Goal: Information Seeking & Learning: Learn about a topic

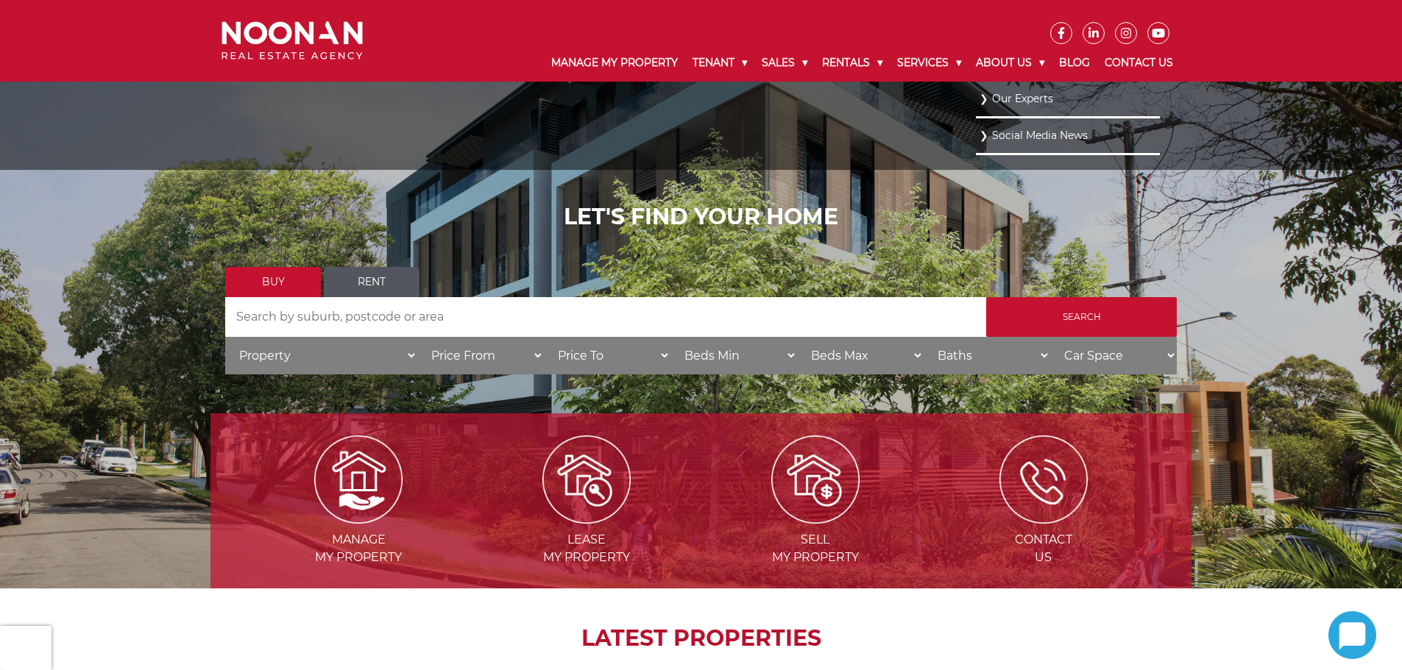
click at [1001, 97] on link "Our Experts" at bounding box center [1067, 99] width 177 height 20
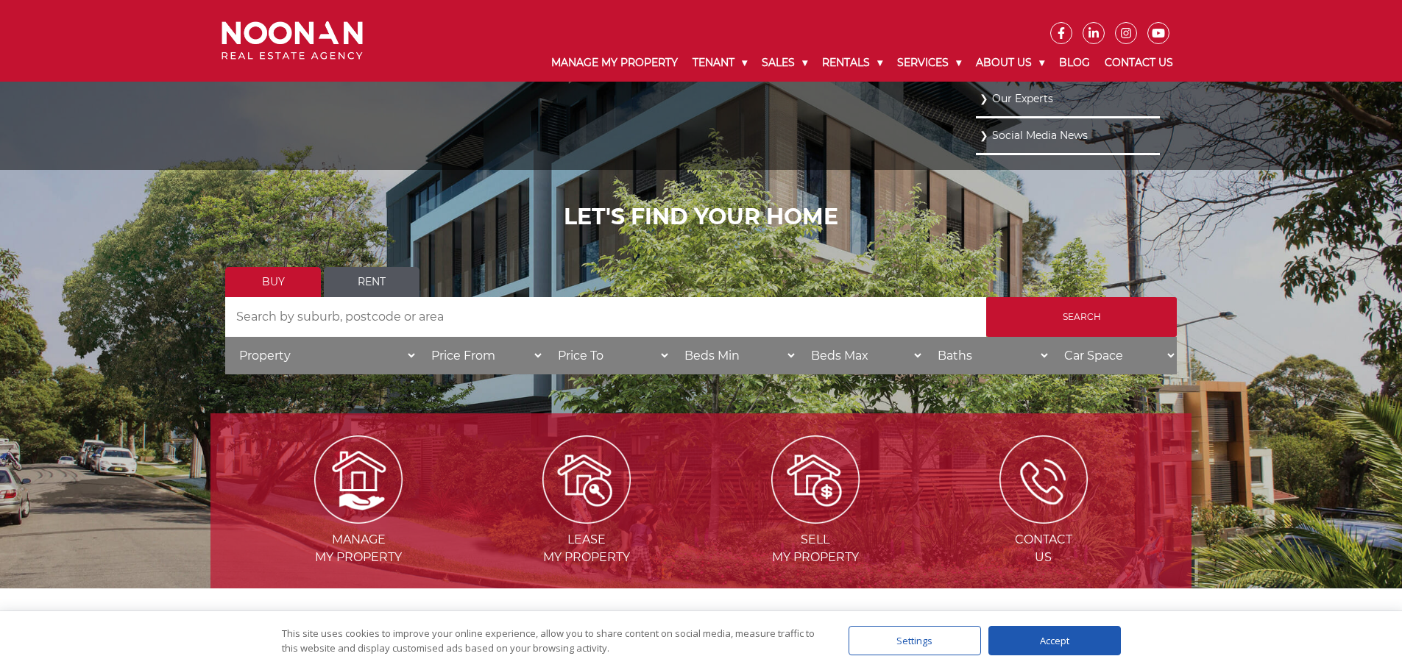
click at [1008, 96] on link "Our Experts" at bounding box center [1067, 99] width 177 height 20
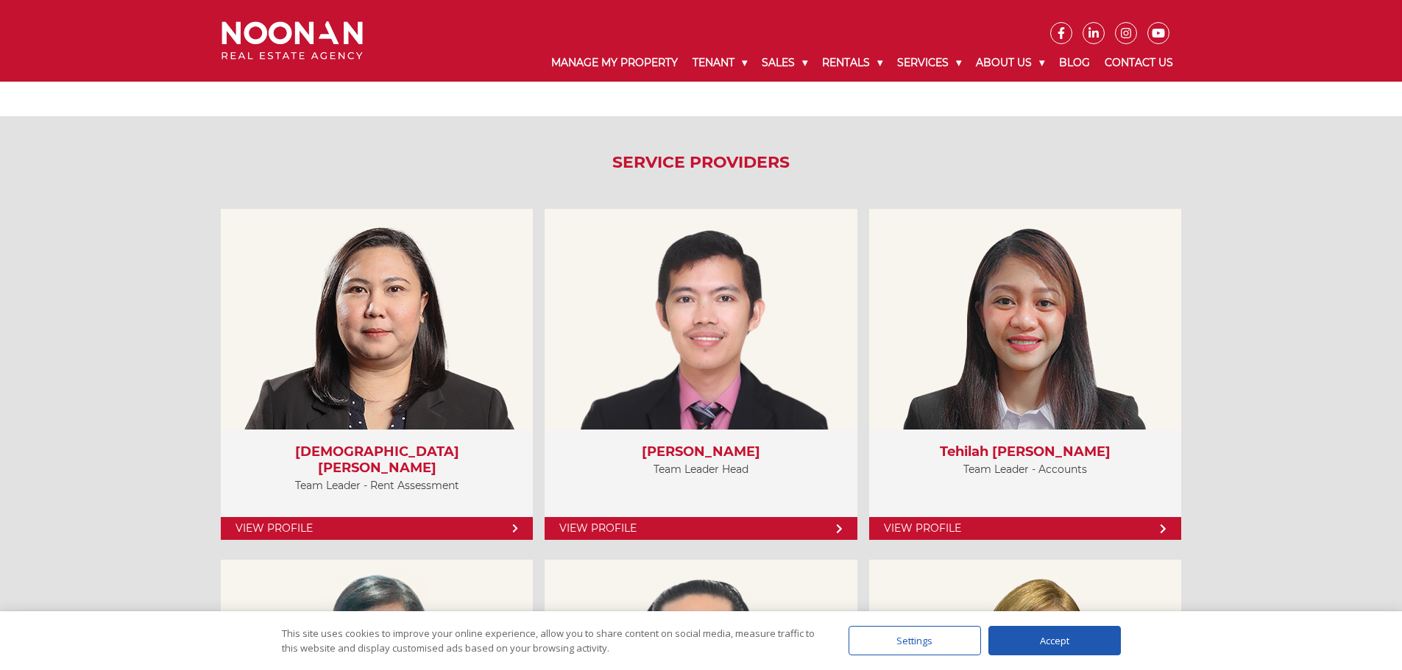
scroll to position [3311, 0]
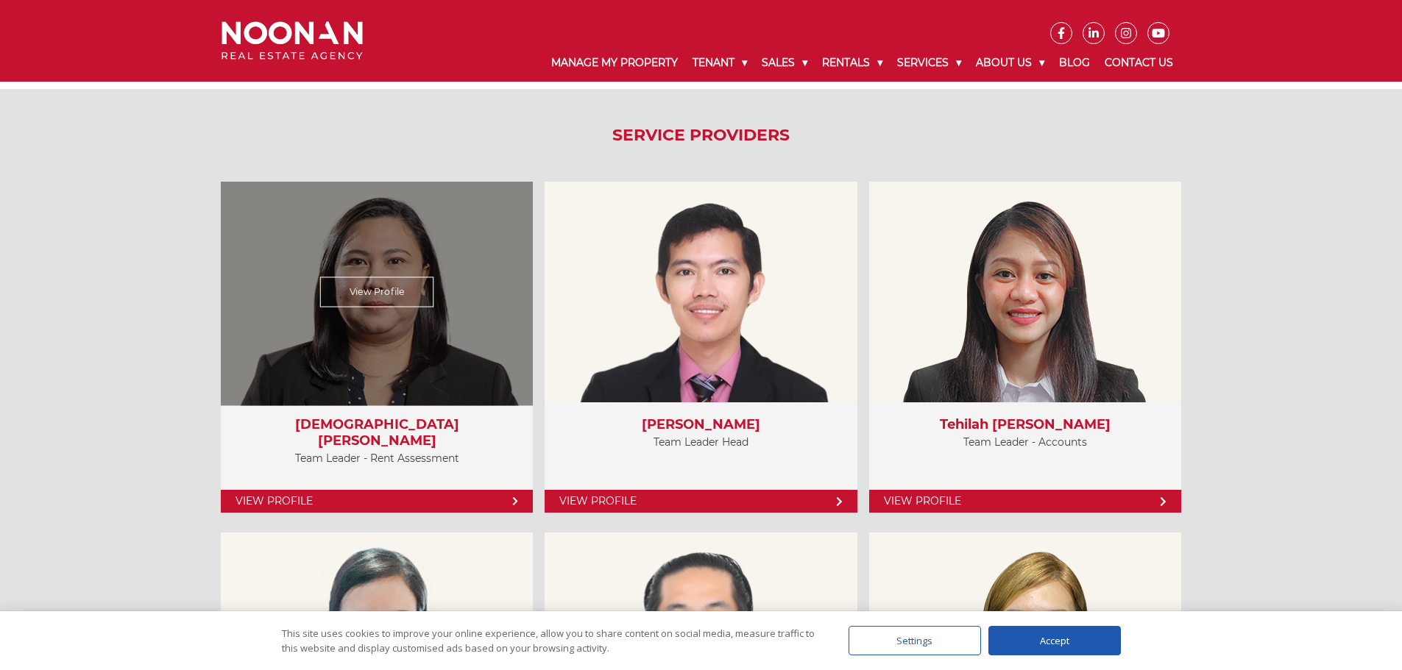
click at [449, 503] on link "View Profile" at bounding box center [377, 501] width 312 height 23
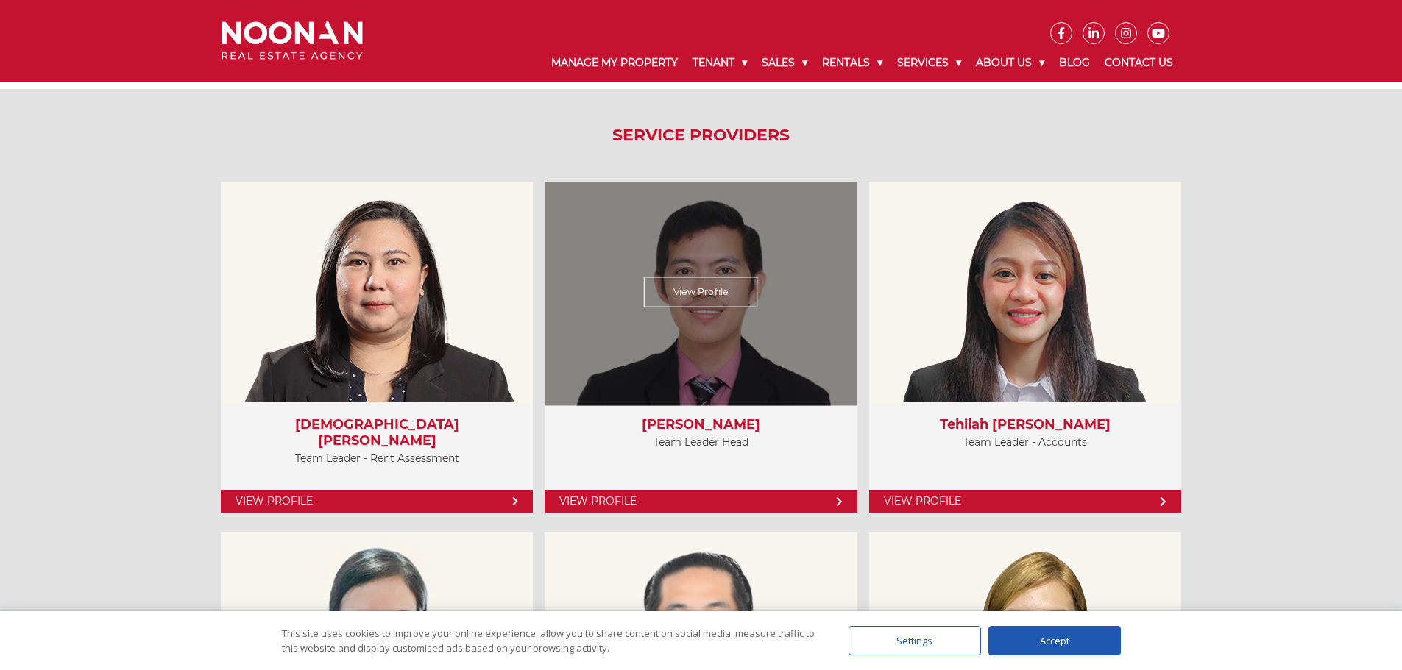
click at [647, 500] on link "View Profile" at bounding box center [700, 501] width 312 height 23
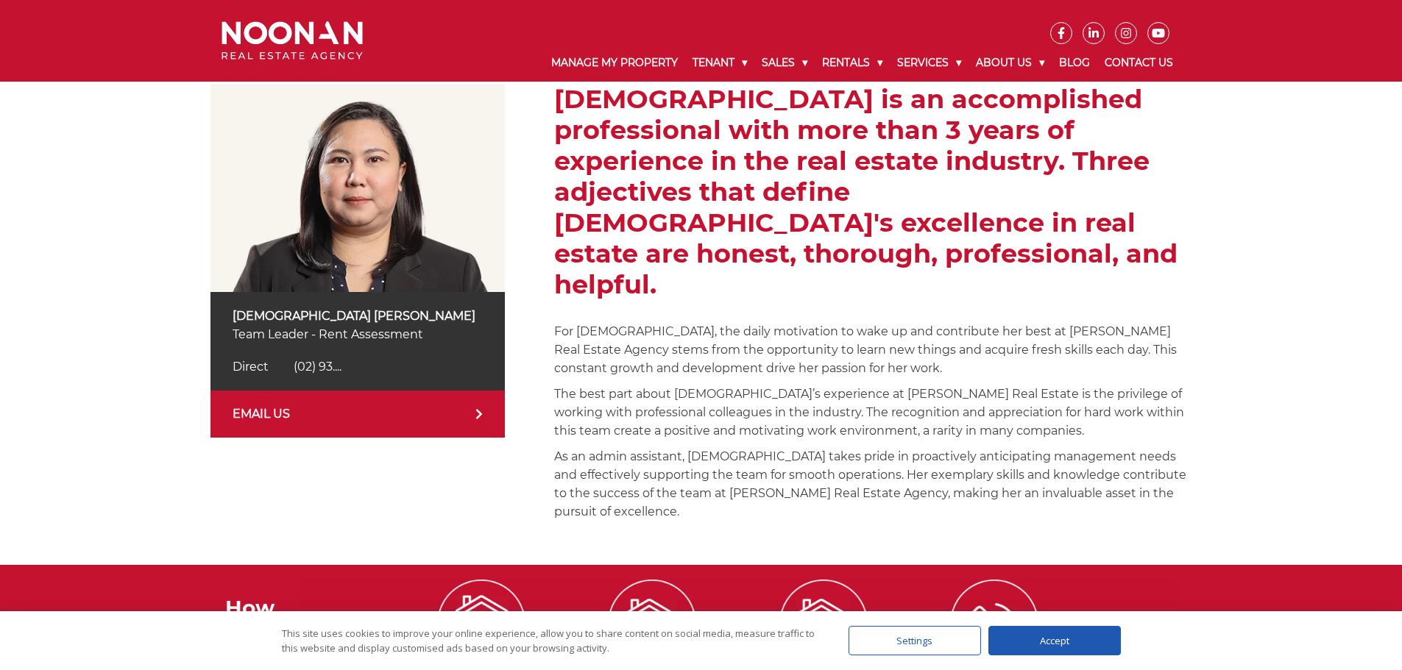
scroll to position [222, 0]
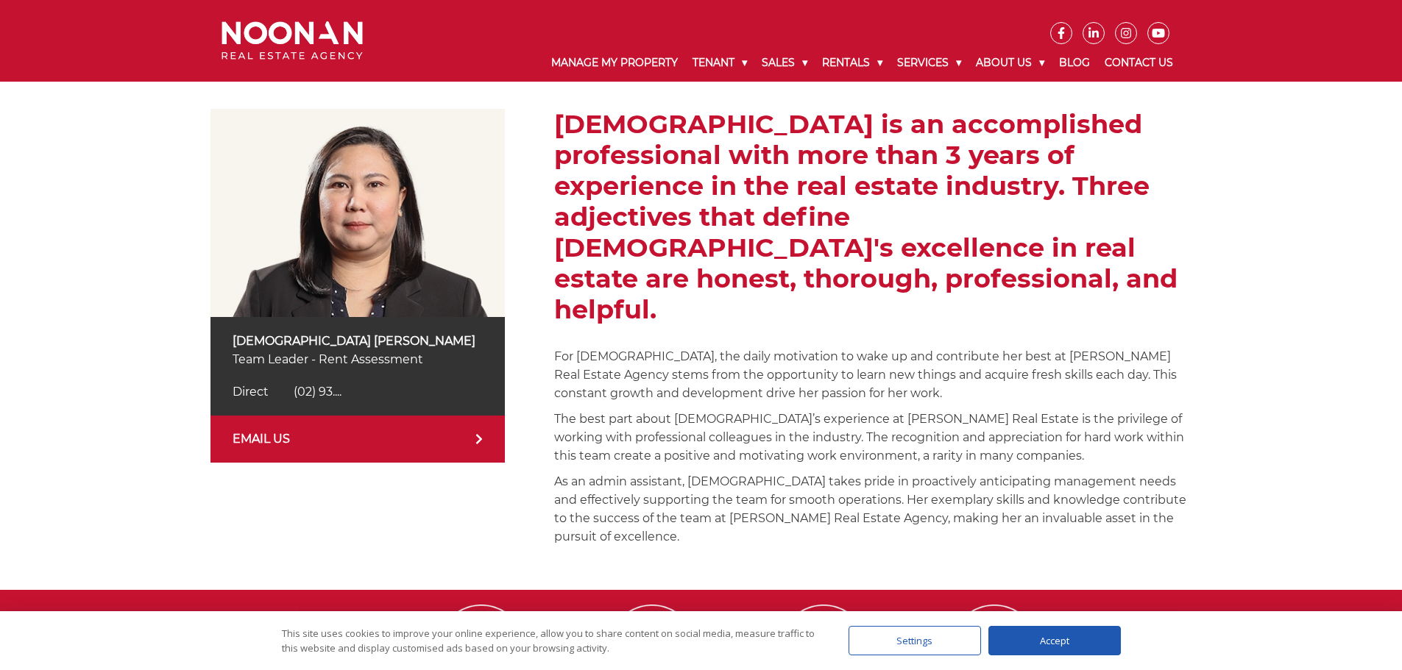
click at [327, 388] on span "(02) 93...." at bounding box center [318, 392] width 48 height 14
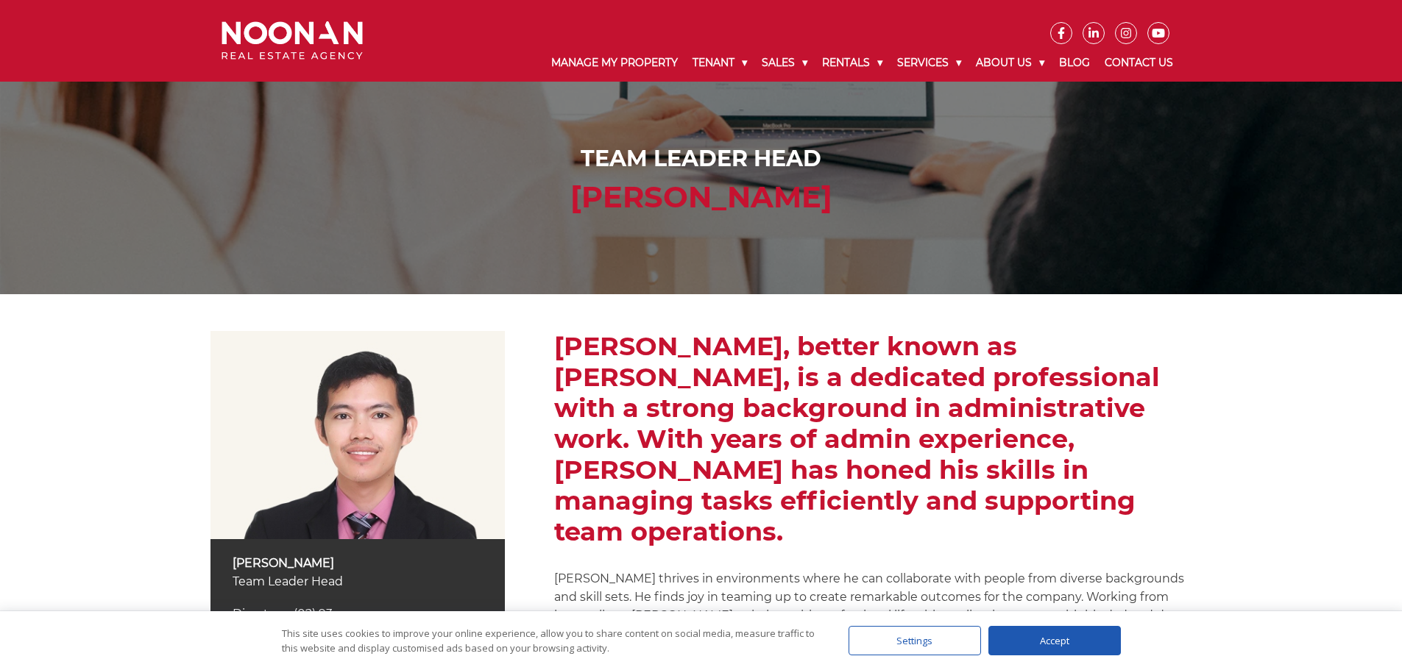
click at [309, 606] on div "Direct (02) 9330 6846 Direct (02) 93...." at bounding box center [358, 615] width 250 height 18
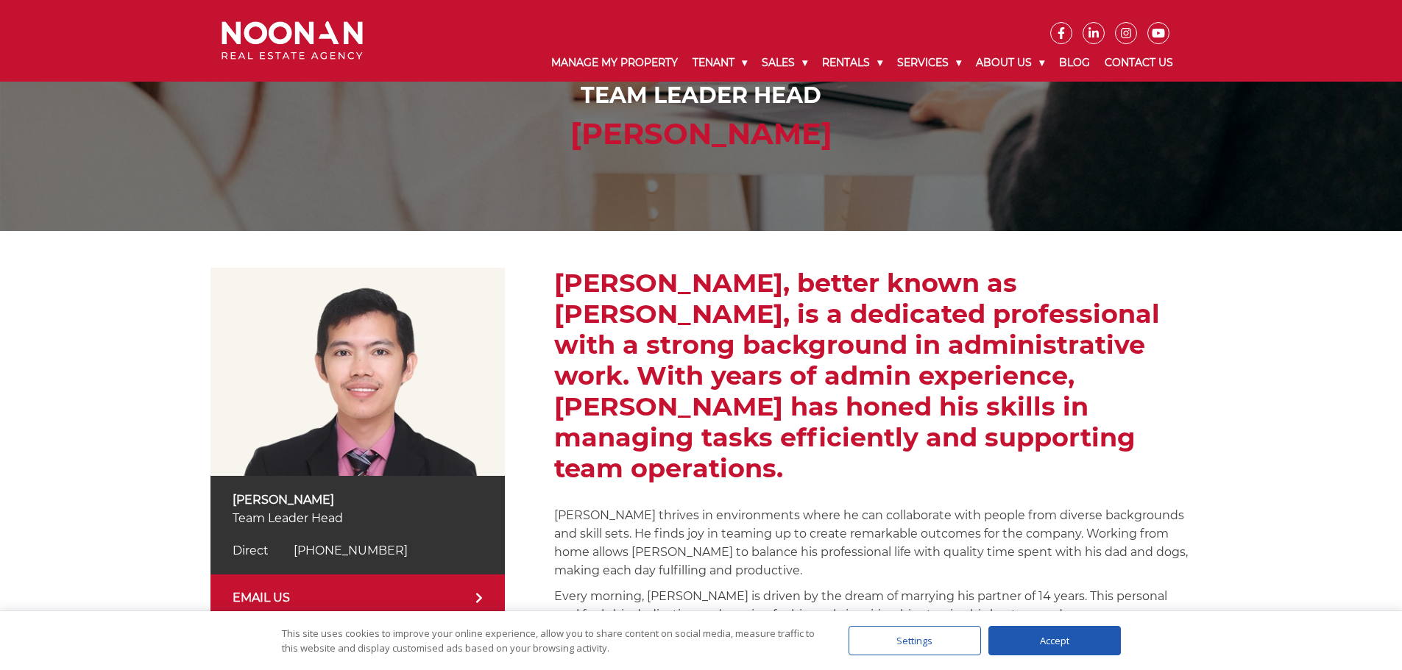
scroll to position [221, 0]
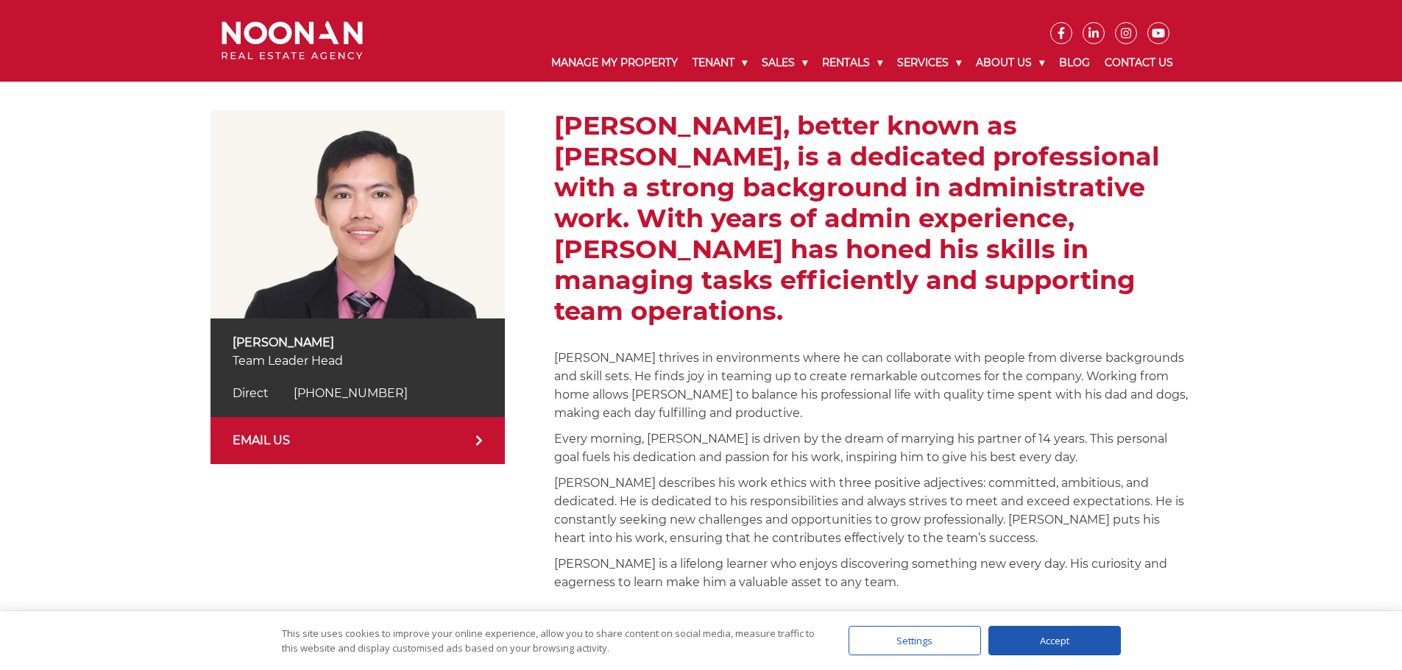
click at [1010, 377] on p "Julius thrives in environments where he can collaborate with people from divers…" at bounding box center [872, 386] width 637 height 74
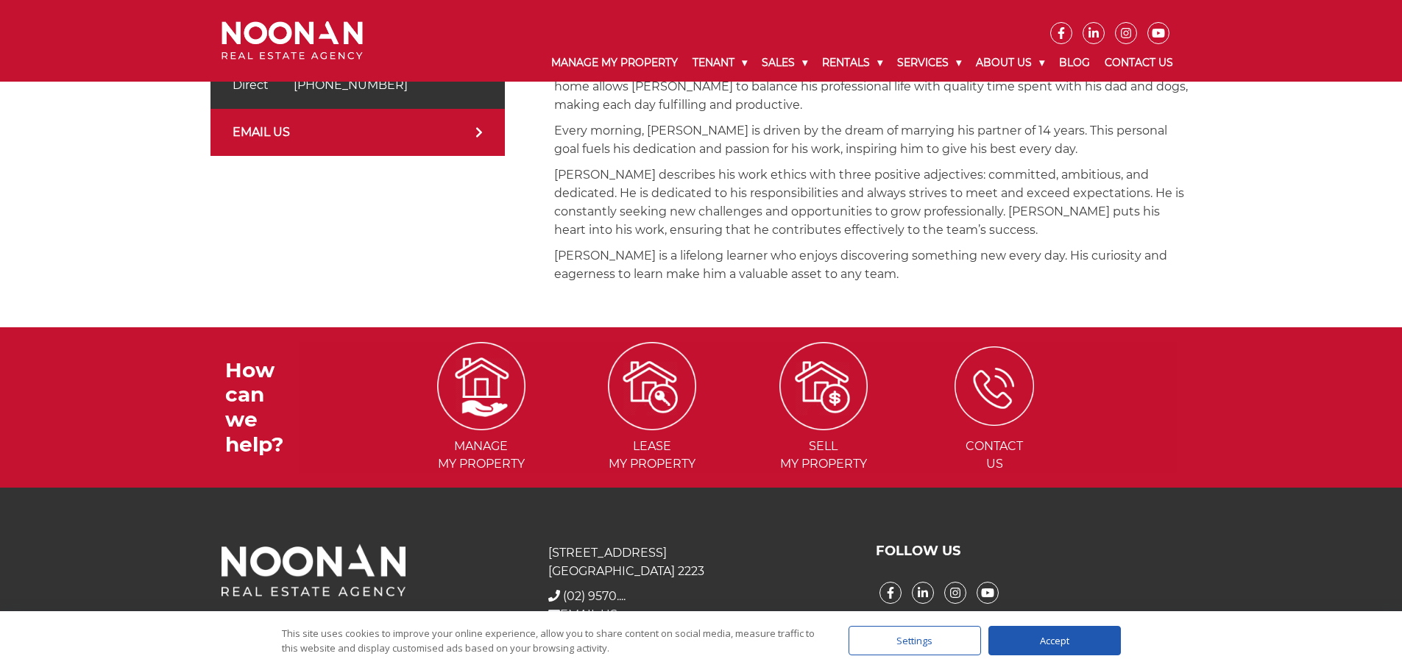
scroll to position [536, 0]
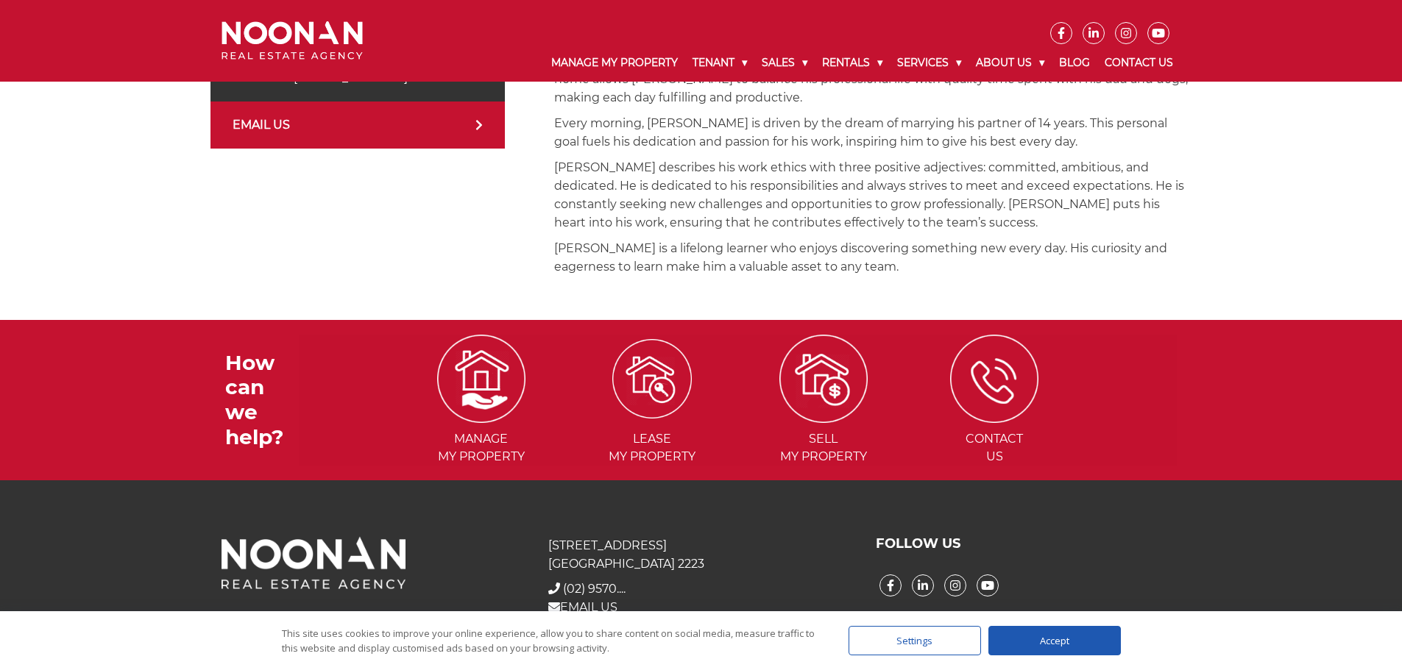
click at [653, 350] on img at bounding box center [651, 378] width 79 height 79
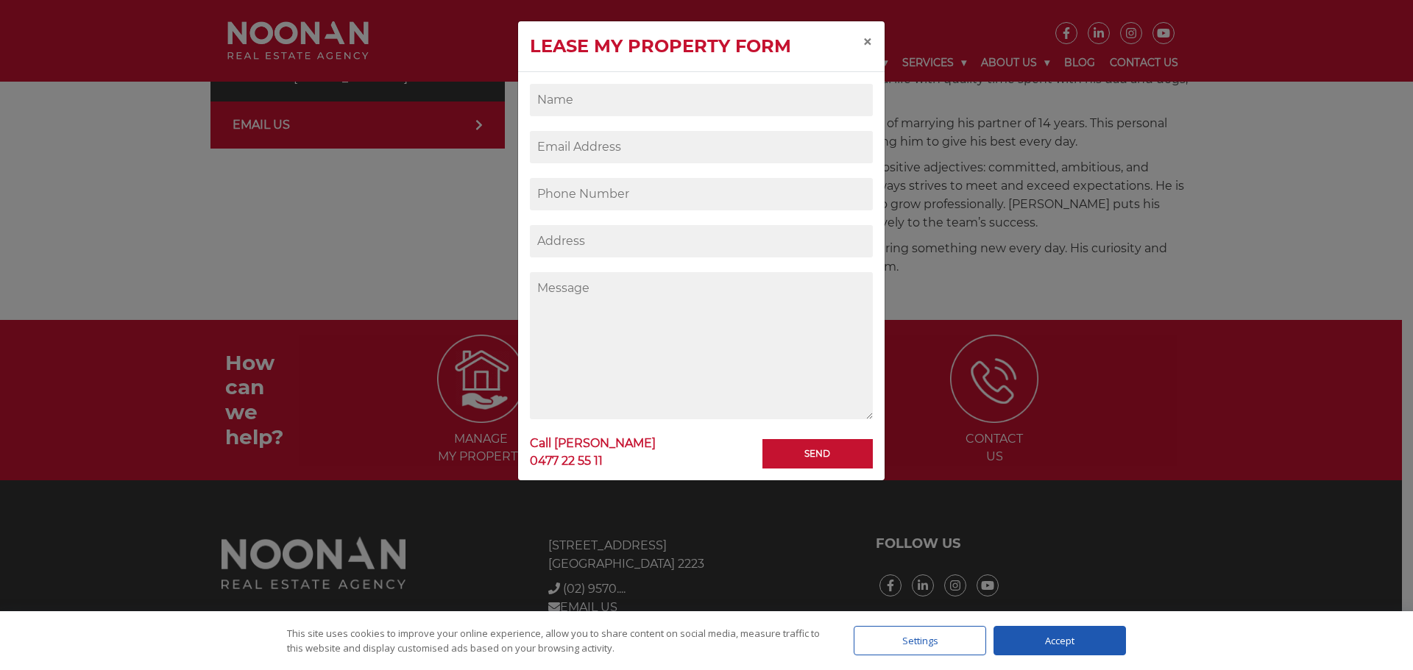
click at [453, 483] on div "Lease my property form × Send Call MARTY REYES 0477 22 55 11" at bounding box center [706, 335] width 1413 height 670
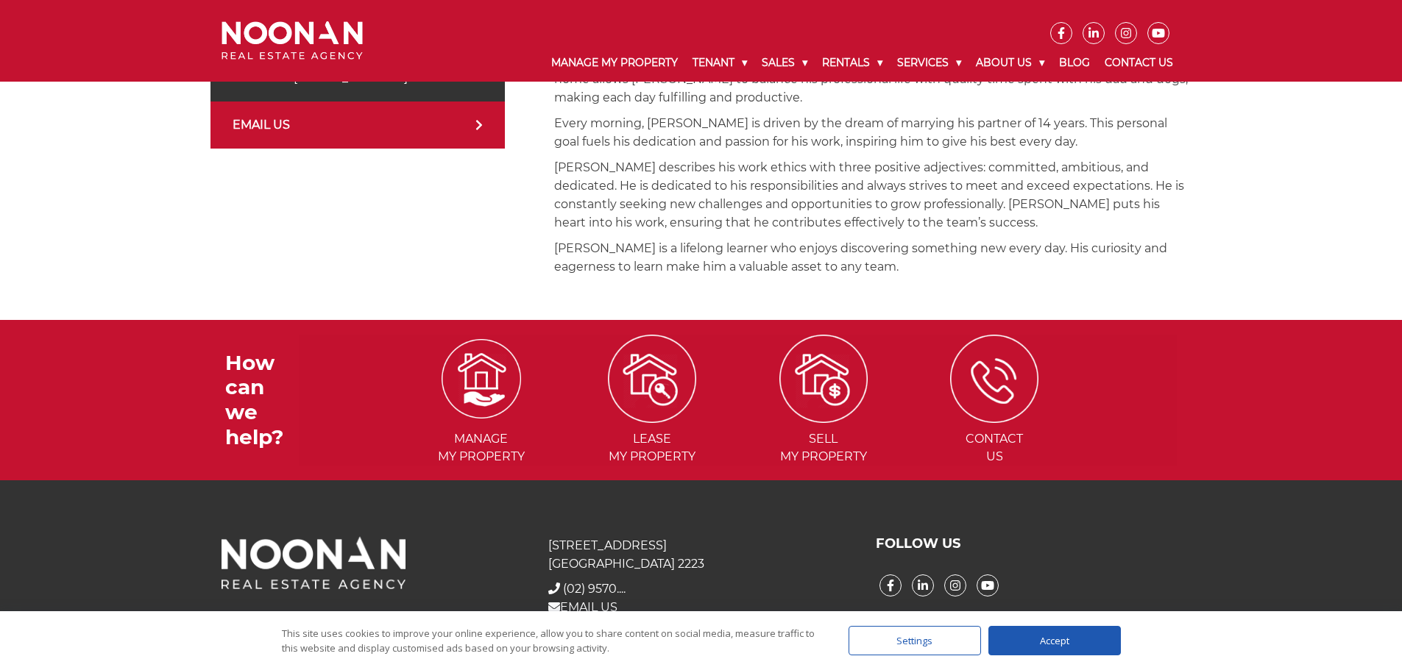
click at [483, 364] on img at bounding box center [480, 378] width 79 height 79
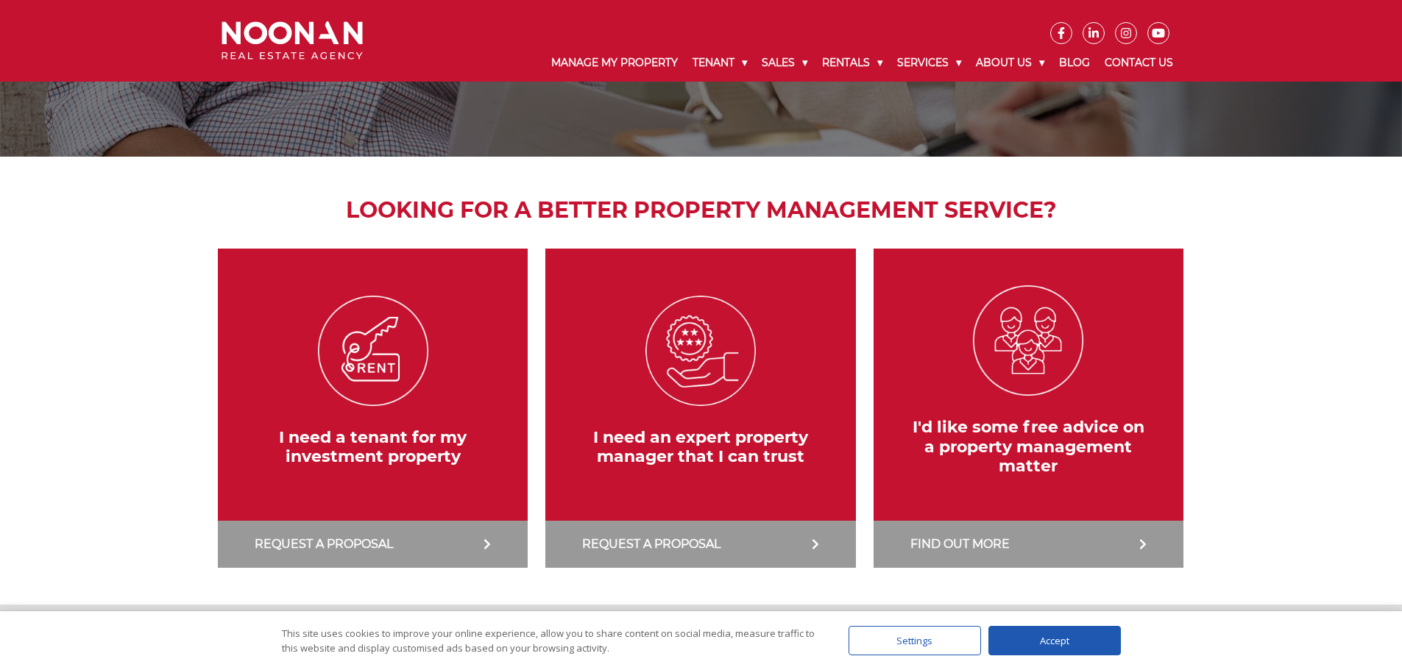
scroll to position [147, 0]
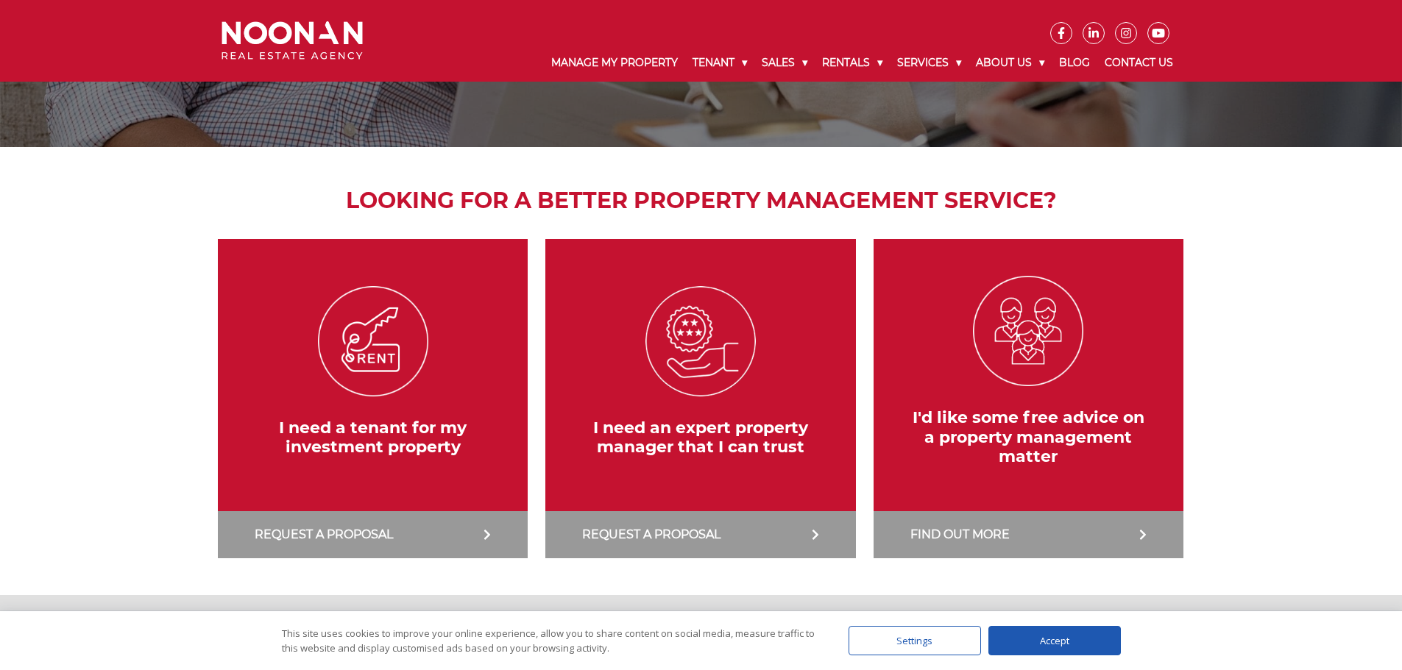
click at [643, 429] on link at bounding box center [700, 398] width 324 height 319
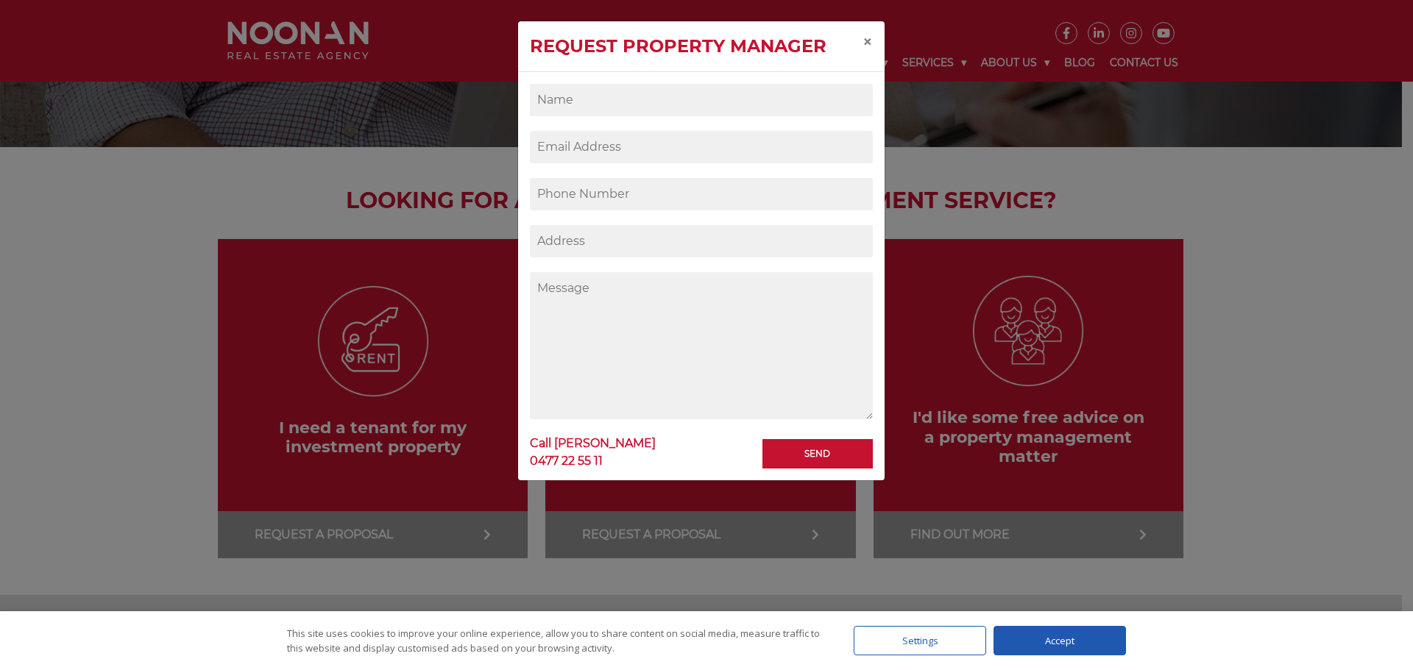
click at [330, 418] on div "Request Property Manager × Send Call MARTY REYES 0477 22 55 11" at bounding box center [706, 335] width 1413 height 670
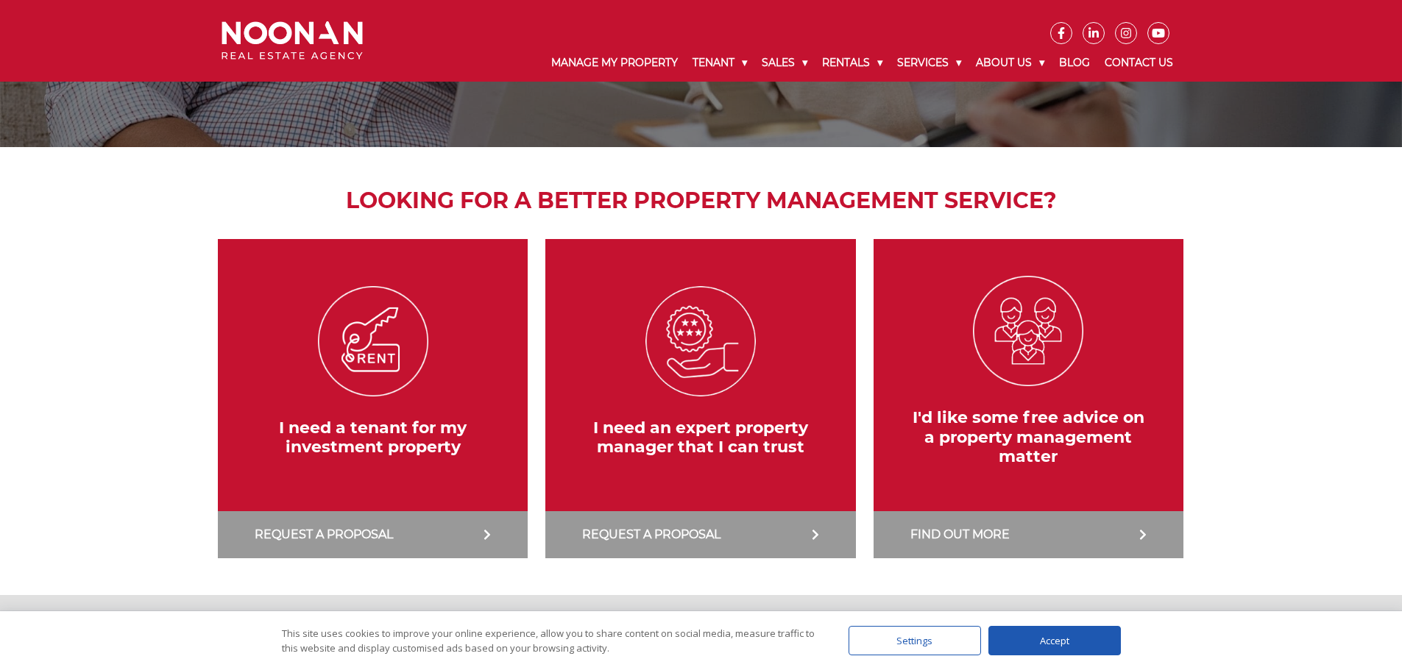
click at [330, 430] on link at bounding box center [372, 398] width 324 height 319
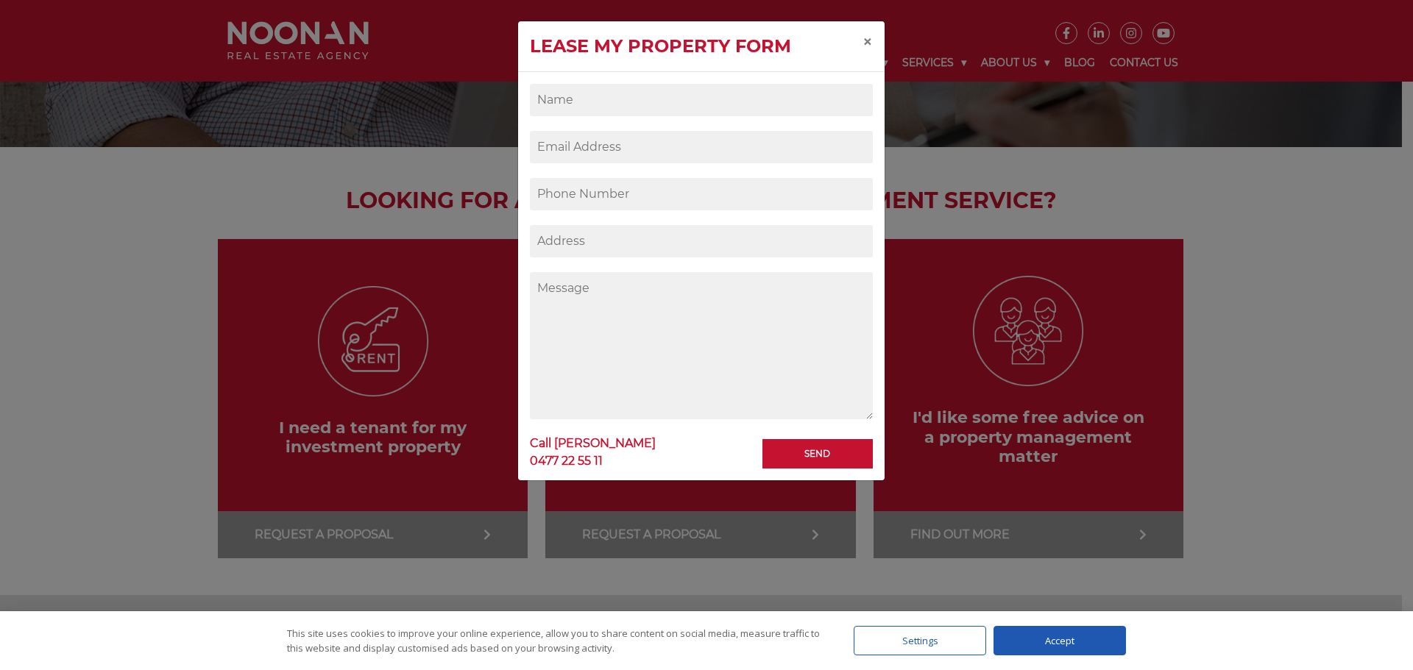
click at [174, 397] on div "Lease my property form × Send Call MARTY REYES 0477 22 55 11" at bounding box center [706, 335] width 1413 height 670
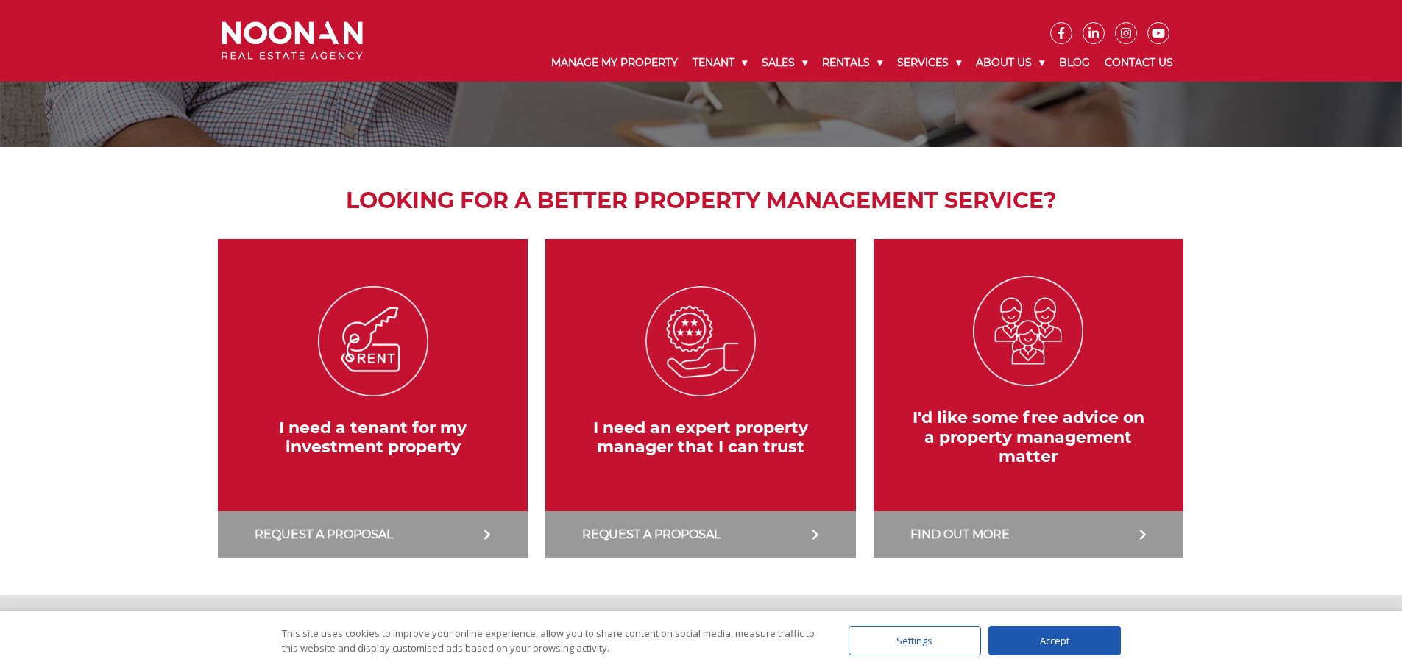
click at [1007, 425] on link at bounding box center [1028, 398] width 324 height 319
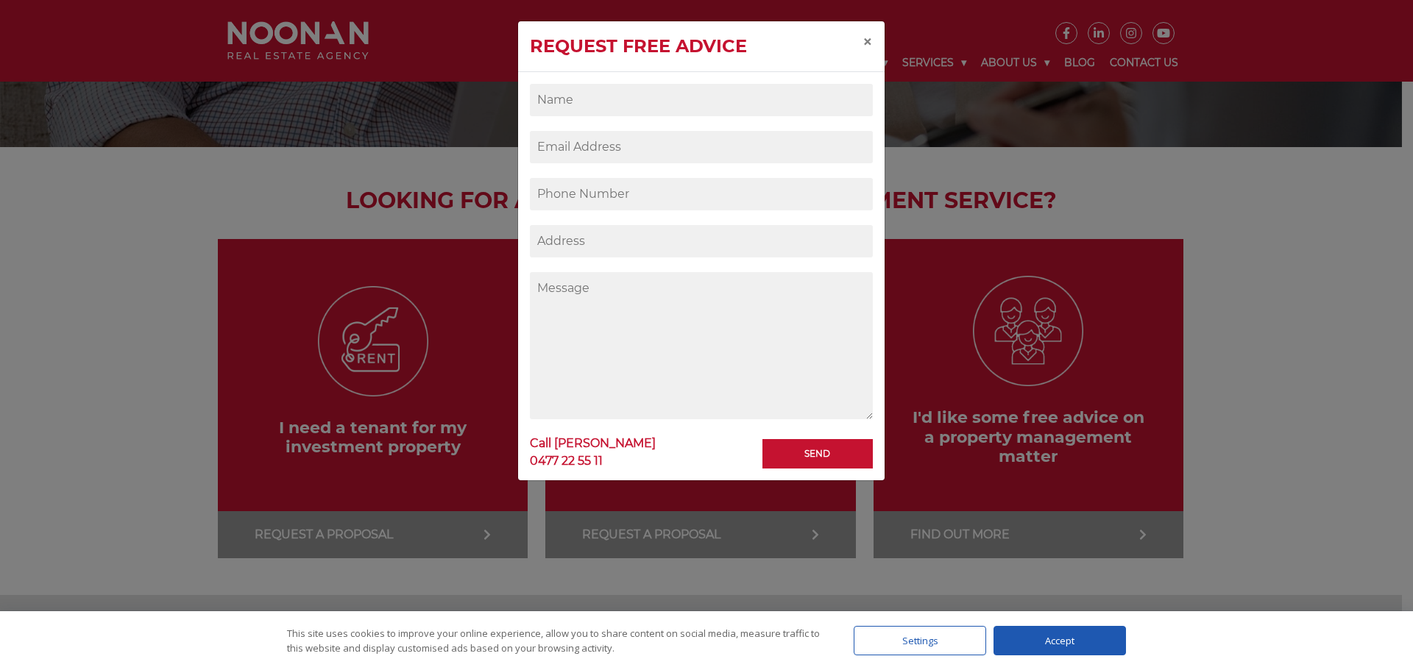
click at [1285, 359] on div "Request Free Advice × Send Call MARTY REYES 0477 22 55 11" at bounding box center [706, 335] width 1413 height 670
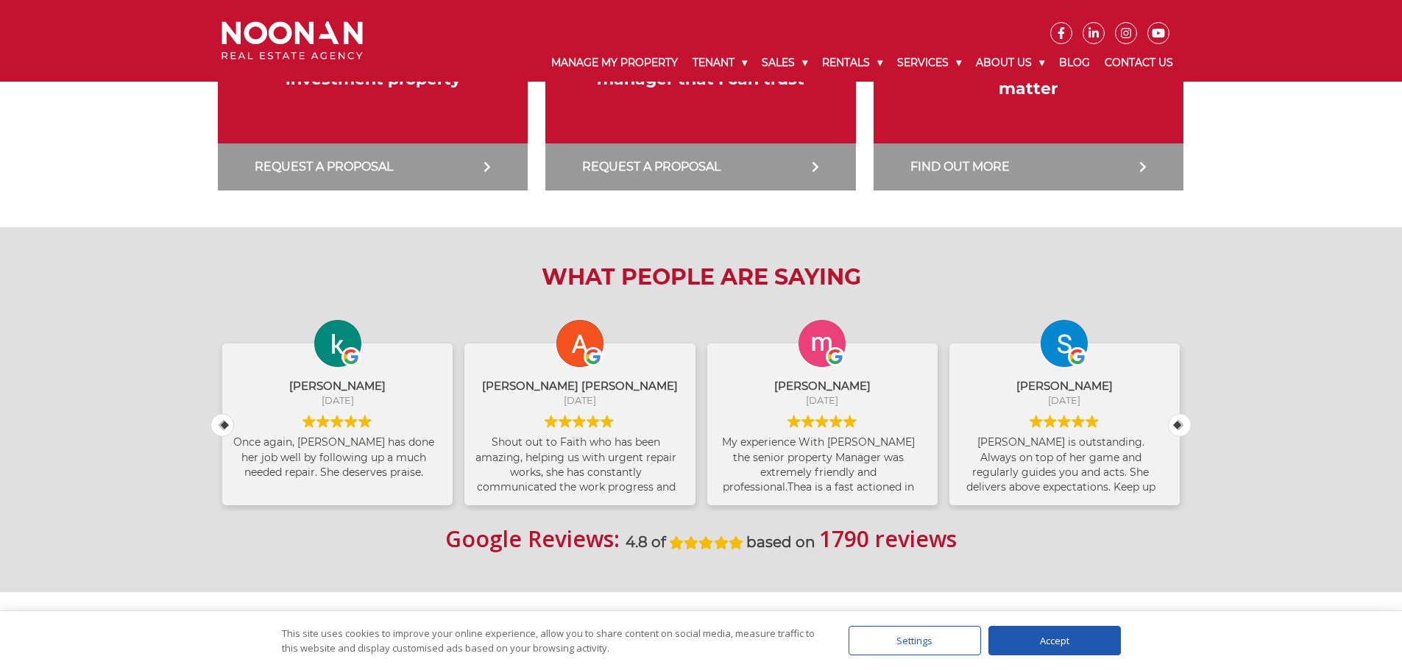
scroll to position [74, 0]
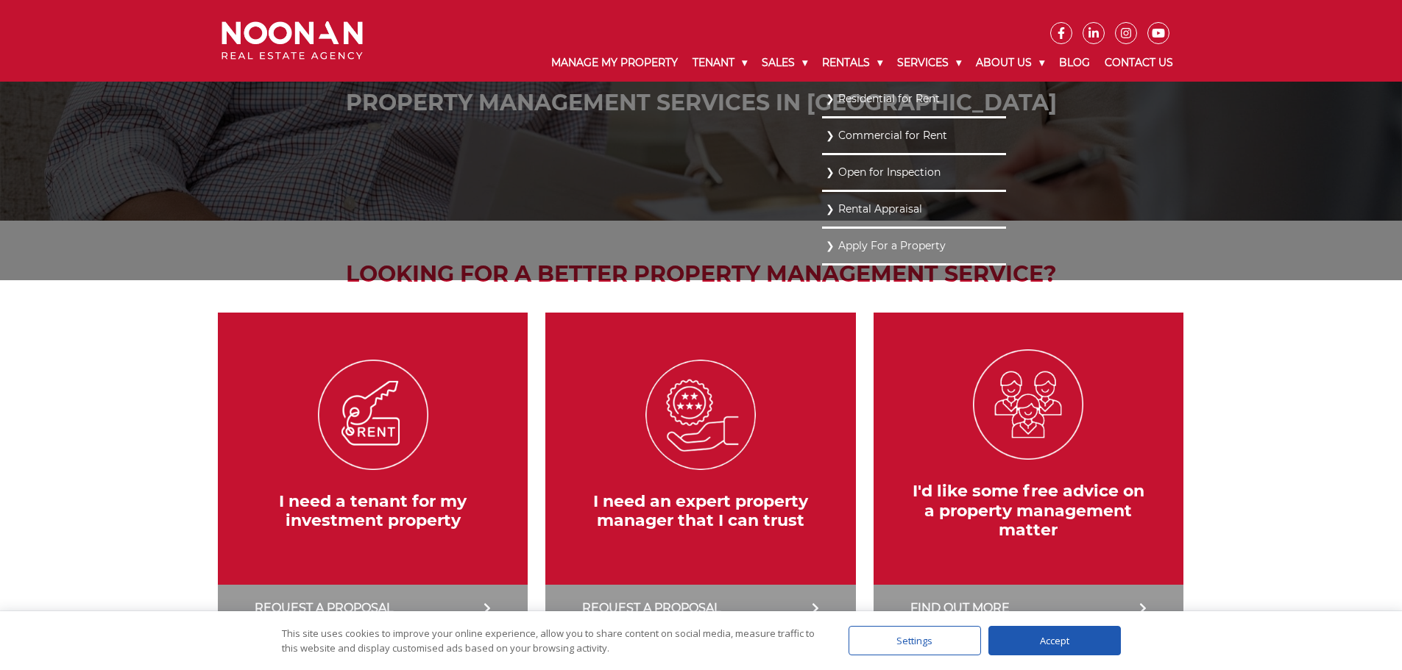
click at [844, 170] on link "Open for Inspection" at bounding box center [914, 173] width 177 height 20
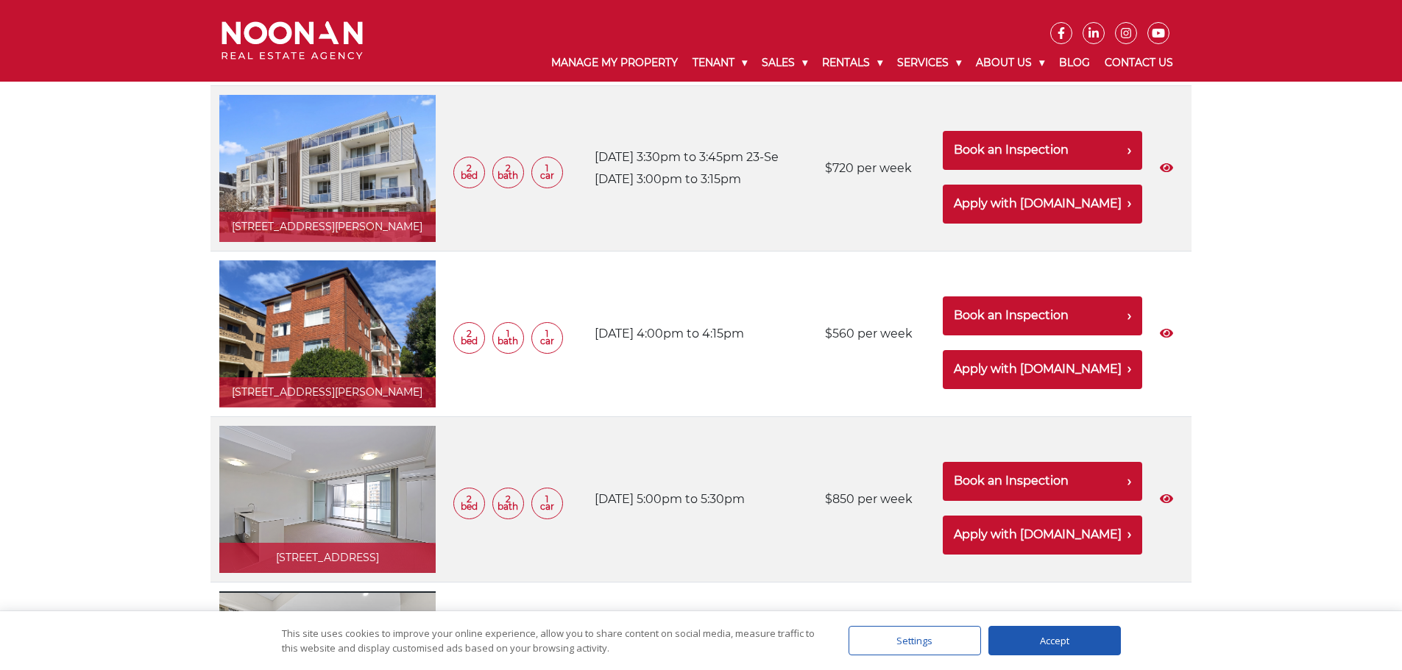
scroll to position [1010, 0]
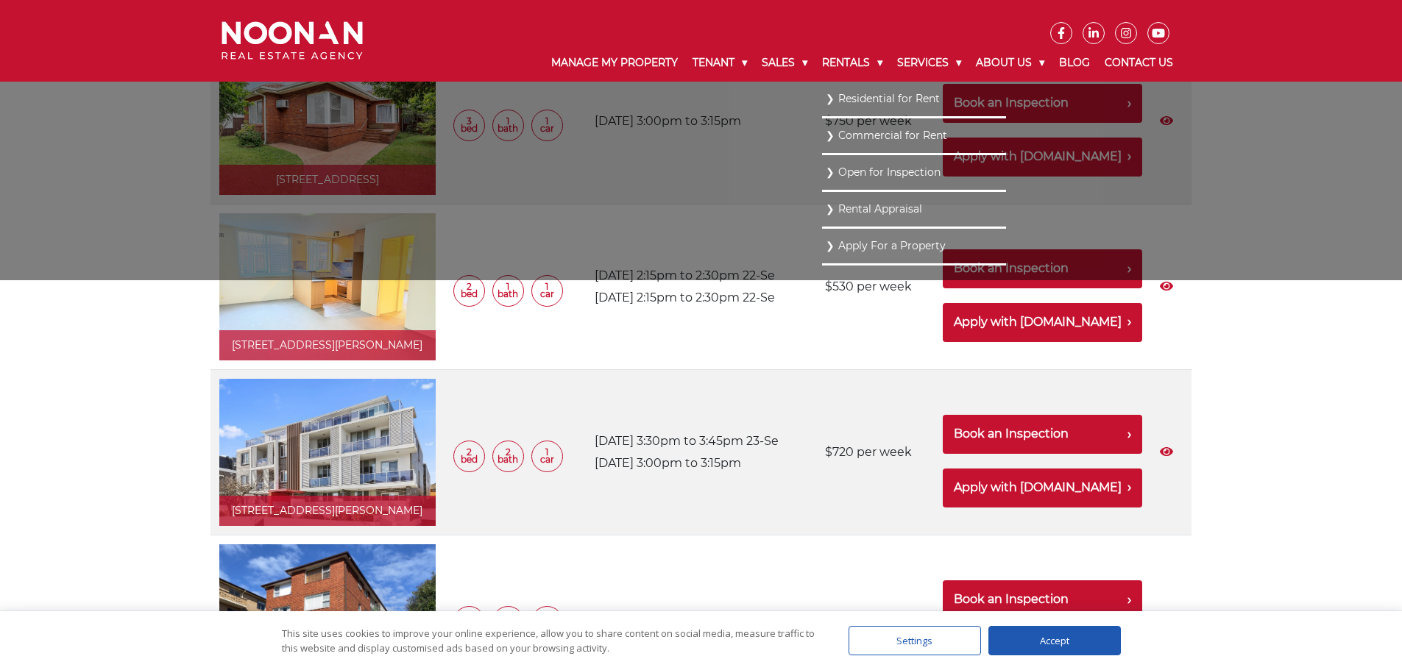
click at [848, 170] on link "Open for Inspection" at bounding box center [914, 173] width 177 height 20
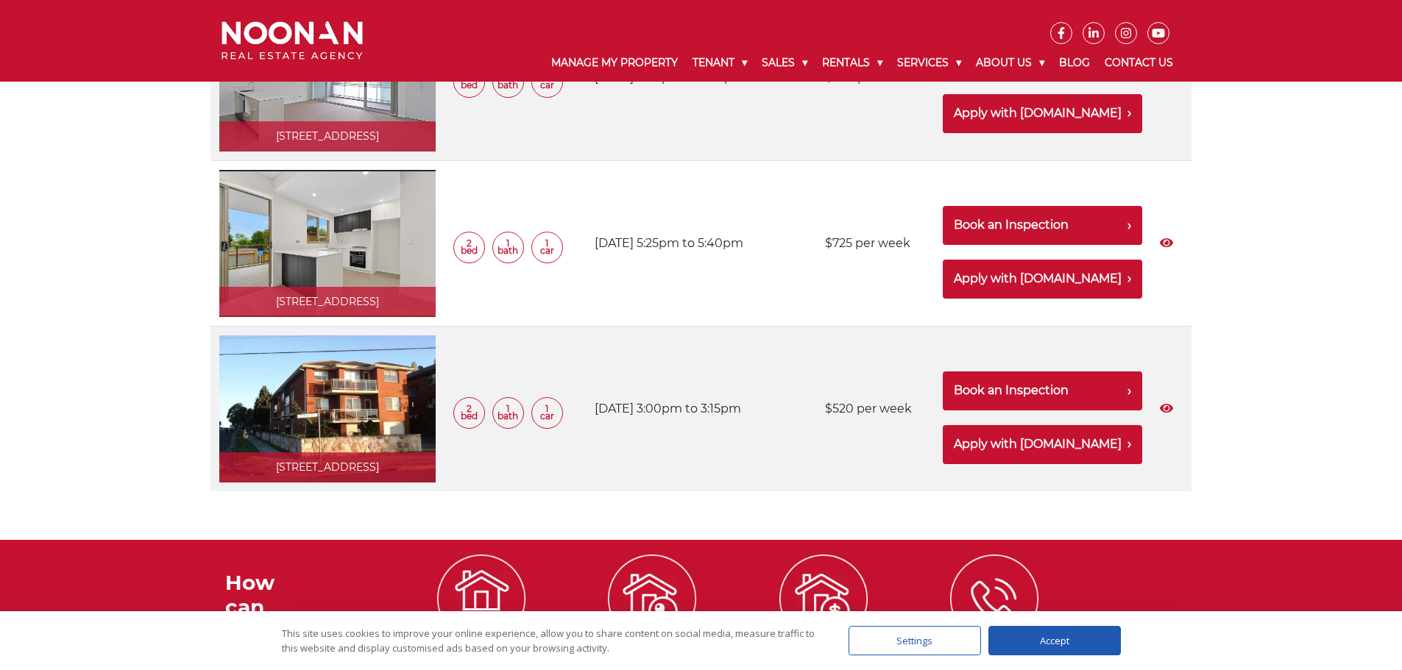
scroll to position [1966, 0]
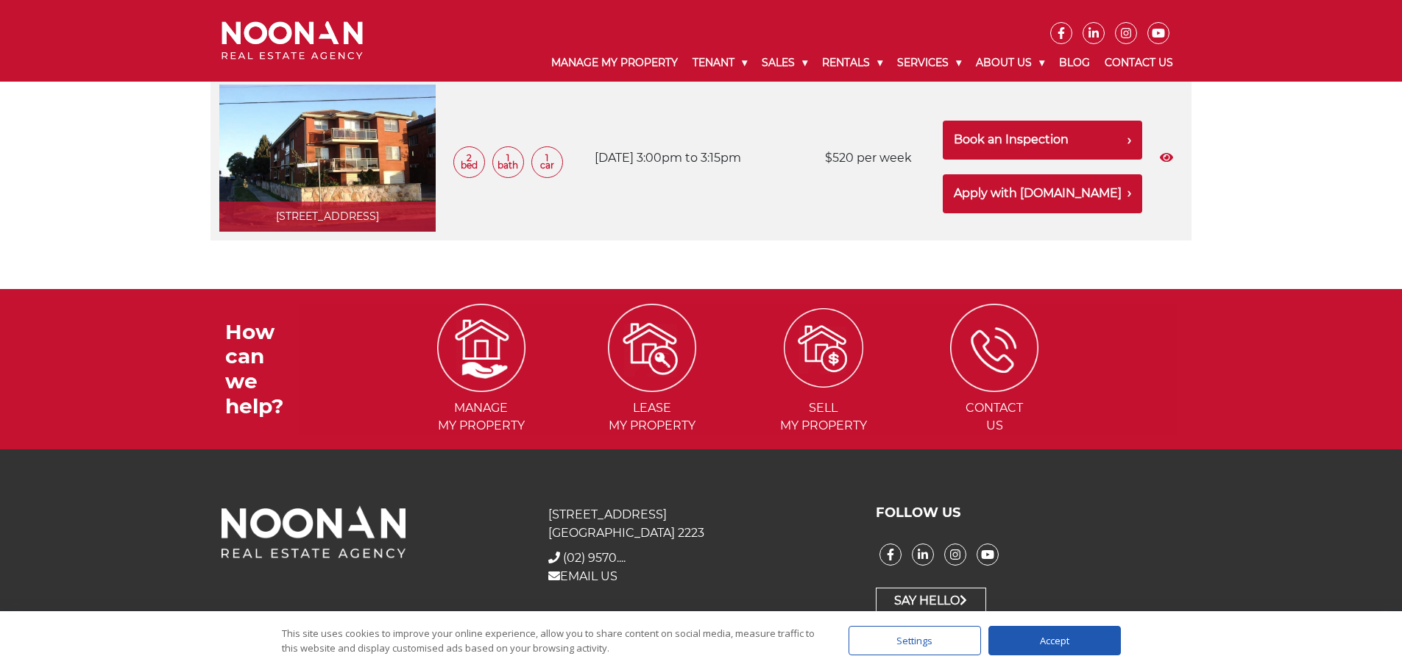
click at [836, 333] on img at bounding box center [823, 347] width 79 height 79
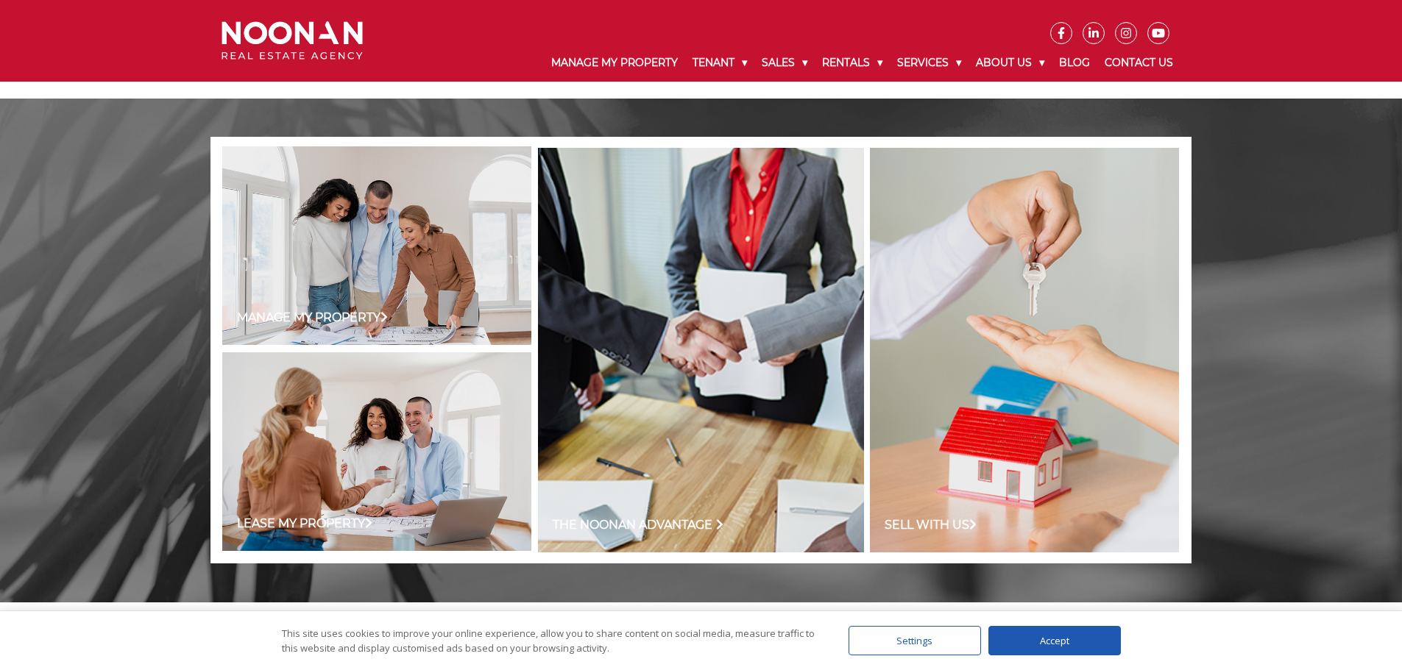
scroll to position [809, 0]
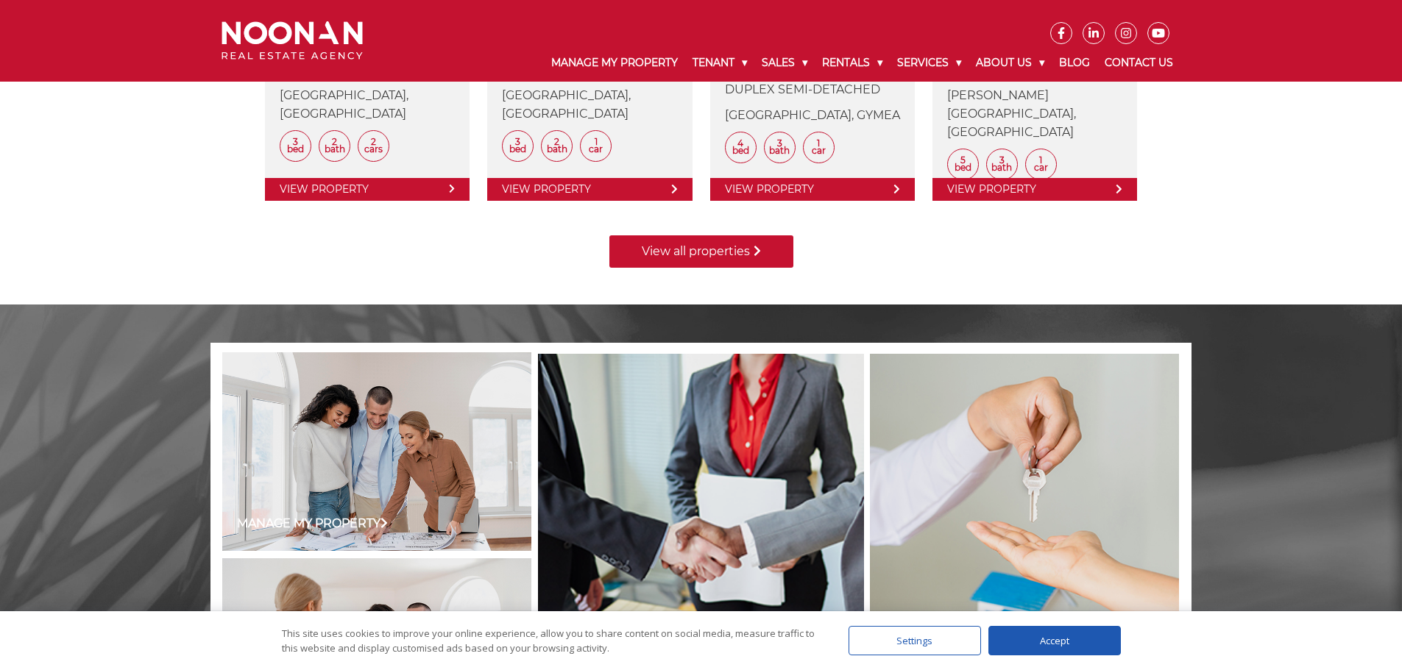
click at [726, 252] on link "View all properties" at bounding box center [701, 251] width 184 height 32
